Goal: Information Seeking & Learning: Learn about a topic

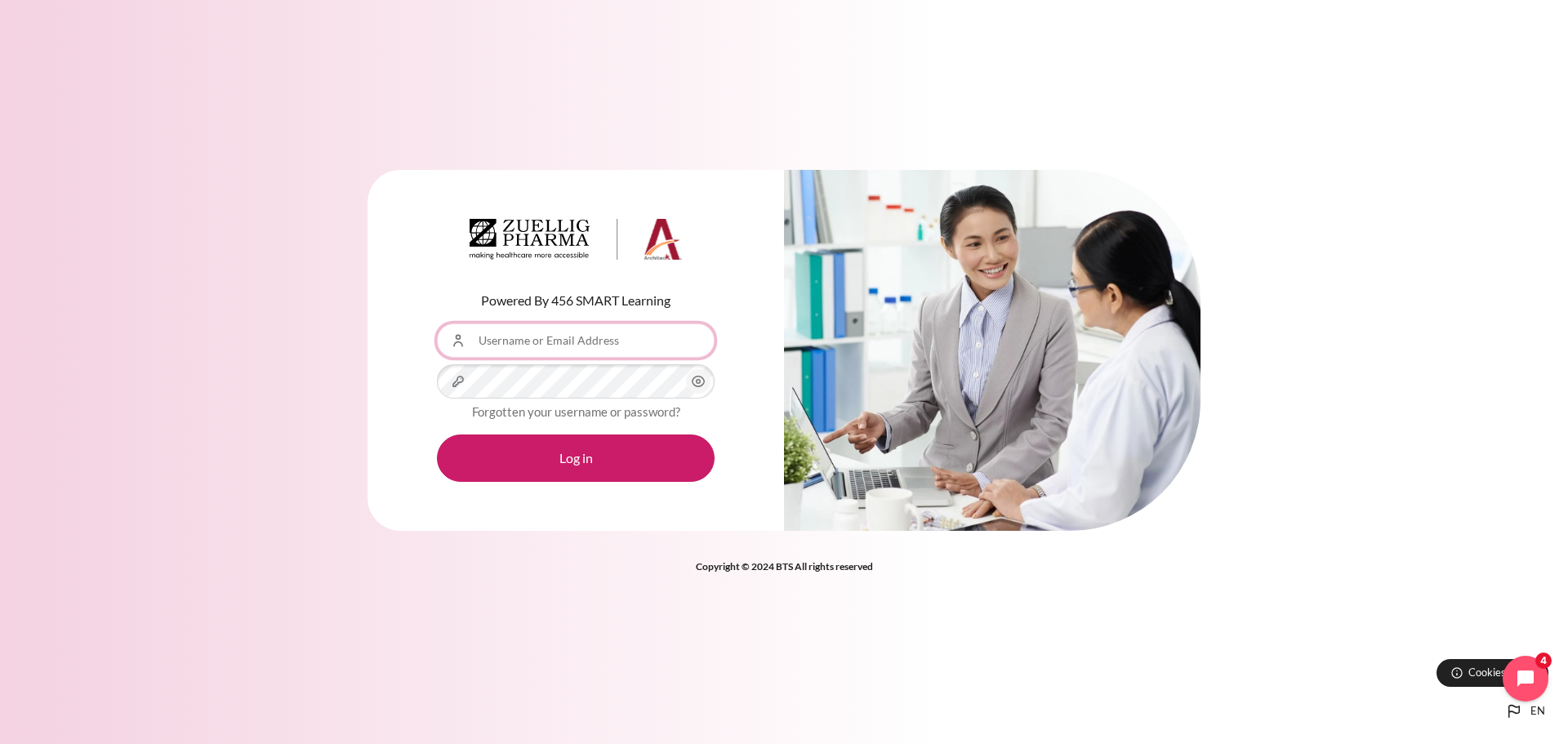
click at [569, 346] on input "Username or Email Address" at bounding box center [576, 340] width 278 height 34
type input "[EMAIL_ADDRESS][PERSON_NAME][DOMAIN_NAME]"
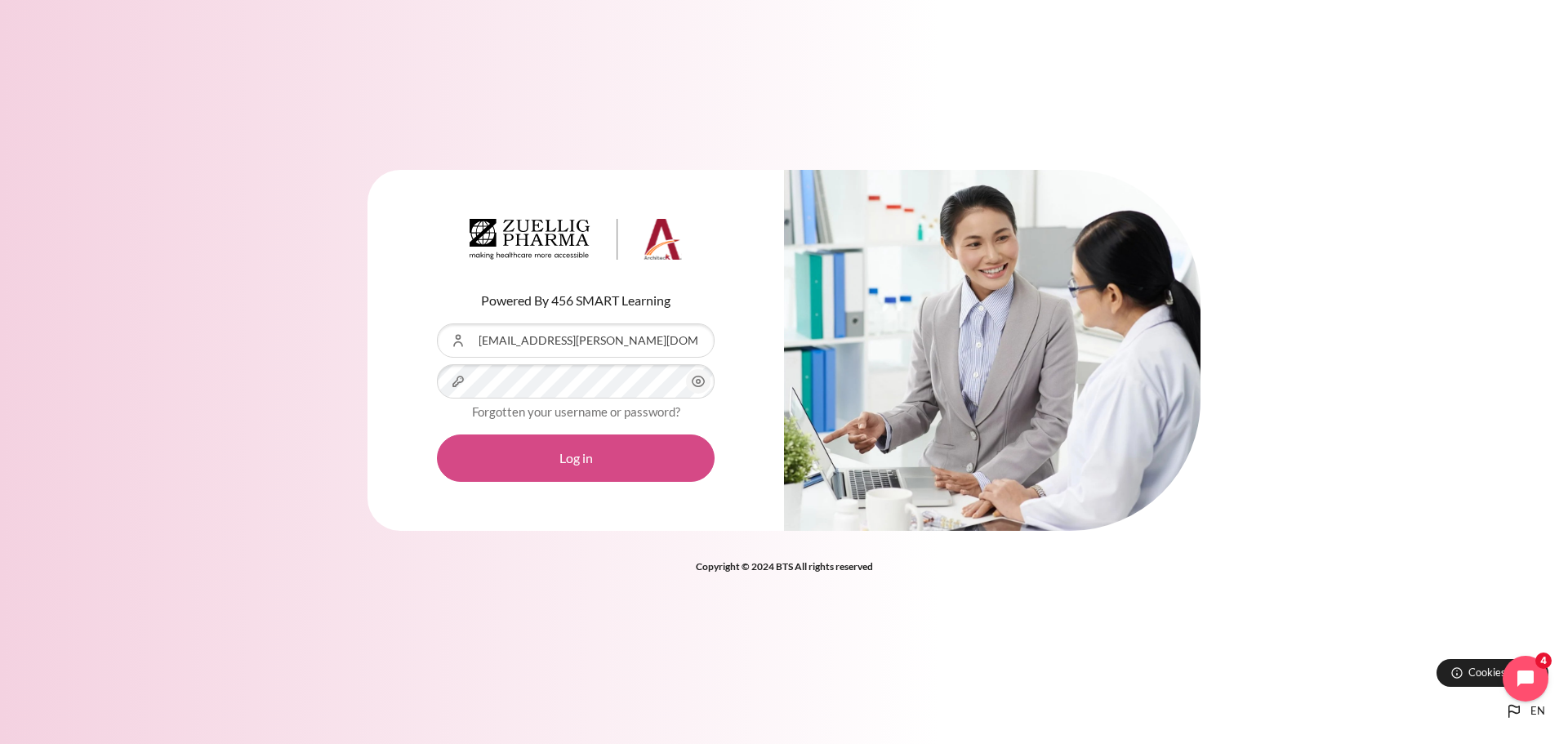
click at [596, 453] on button "Log in" at bounding box center [576, 458] width 278 height 47
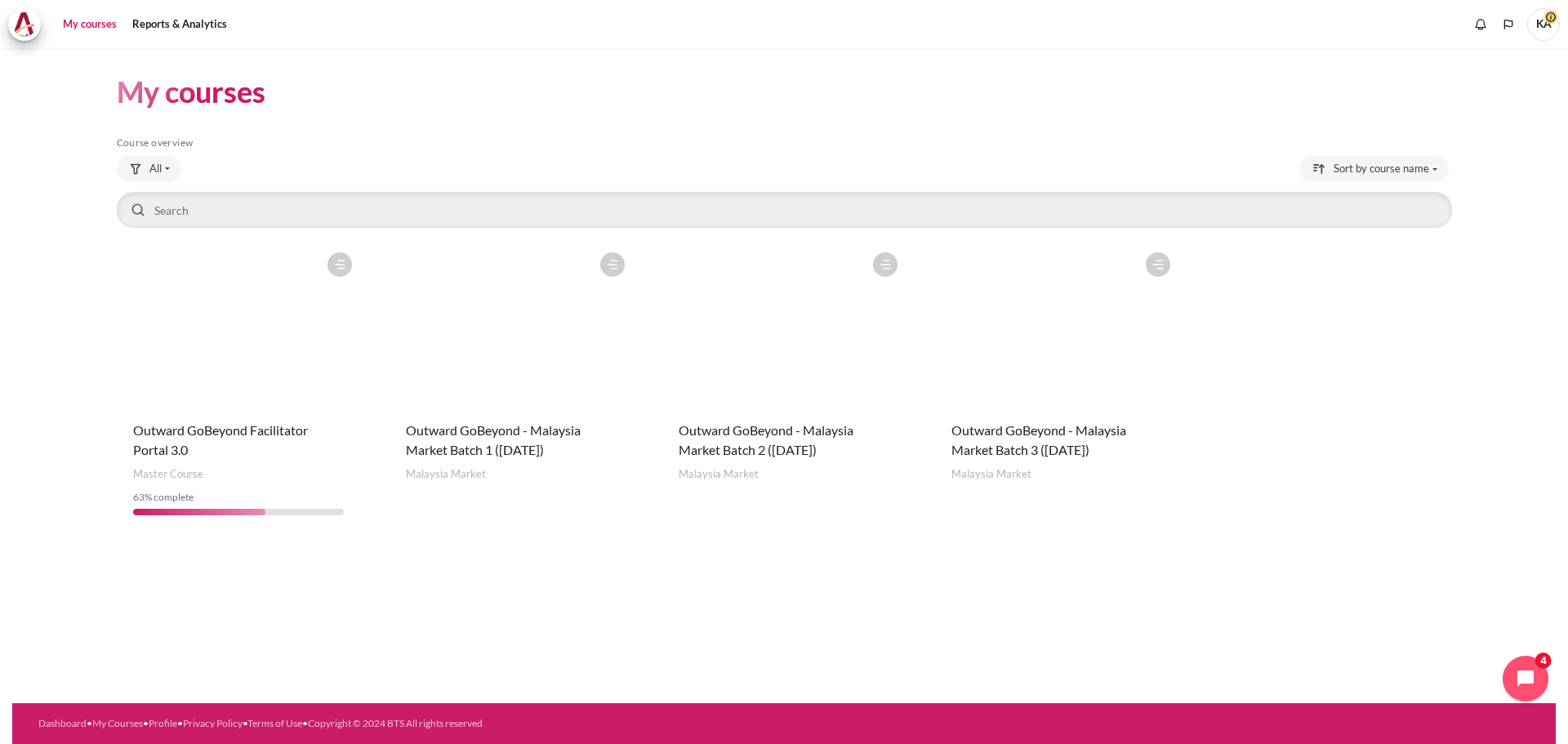
click at [1050, 396] on figure "Content" at bounding box center [1056, 326] width 243 height 164
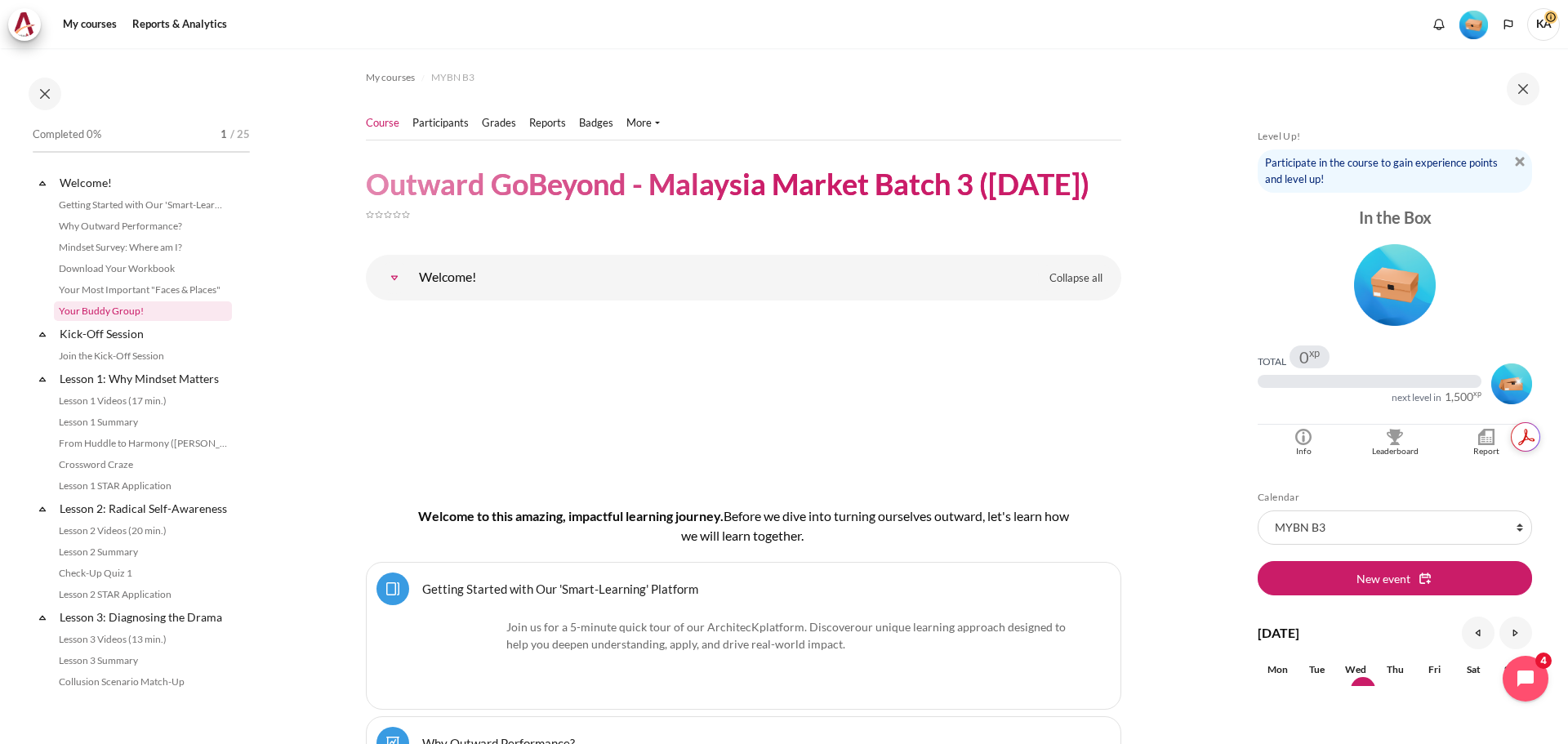
click at [121, 308] on link "Your Buddy Group!" at bounding box center [143, 311] width 178 height 20
